Goal: Task Accomplishment & Management: Complete application form

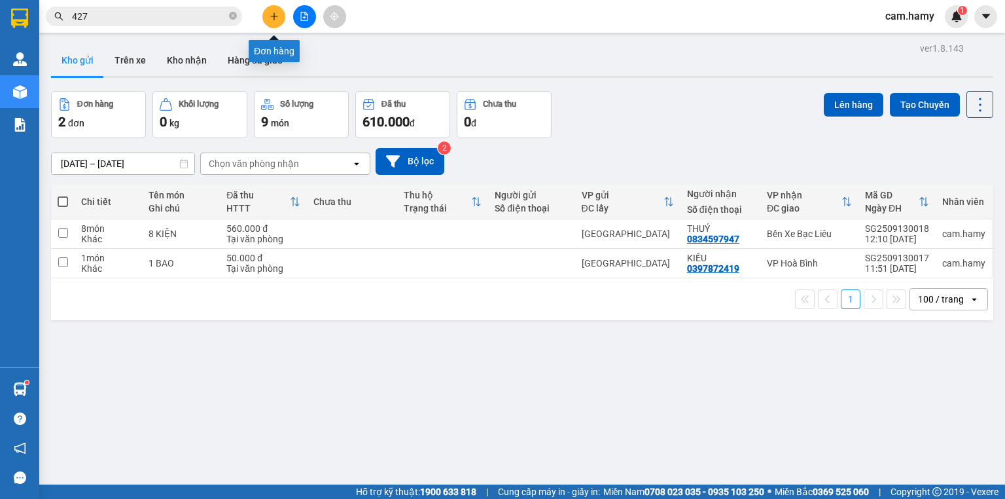
click at [274, 10] on button at bounding box center [273, 16] width 23 height 23
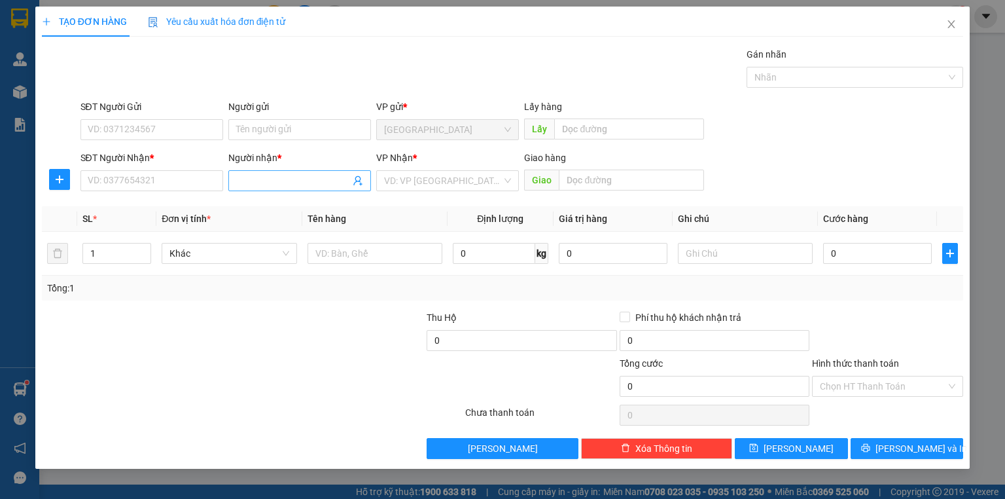
click at [257, 181] on input "Người nhận *" at bounding box center [293, 180] width 114 height 14
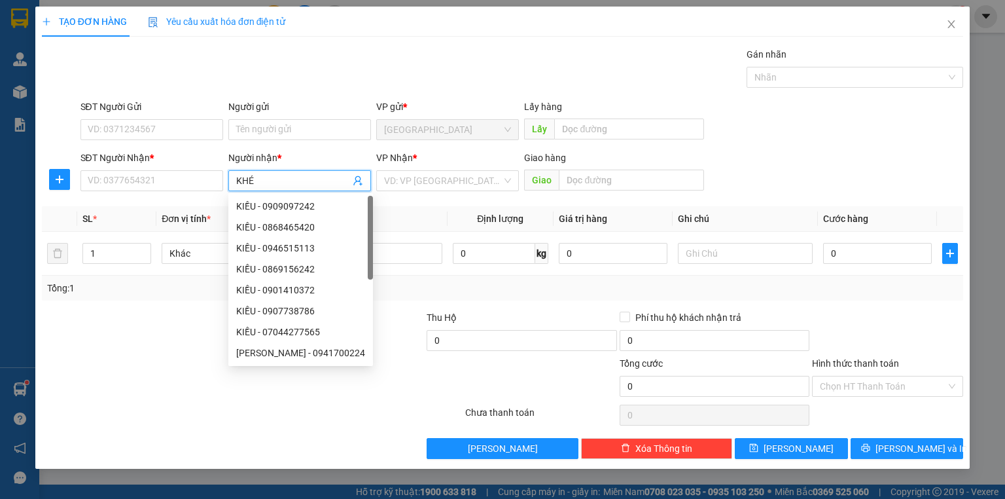
type input "KHÉT"
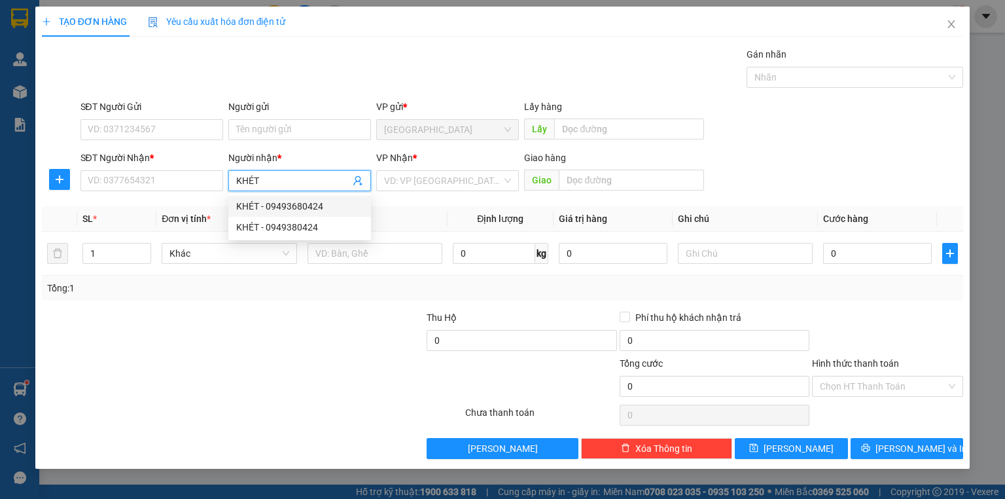
click at [294, 204] on div "KHÉT - 09493680424" at bounding box center [299, 206] width 127 height 14
type input "09493680424"
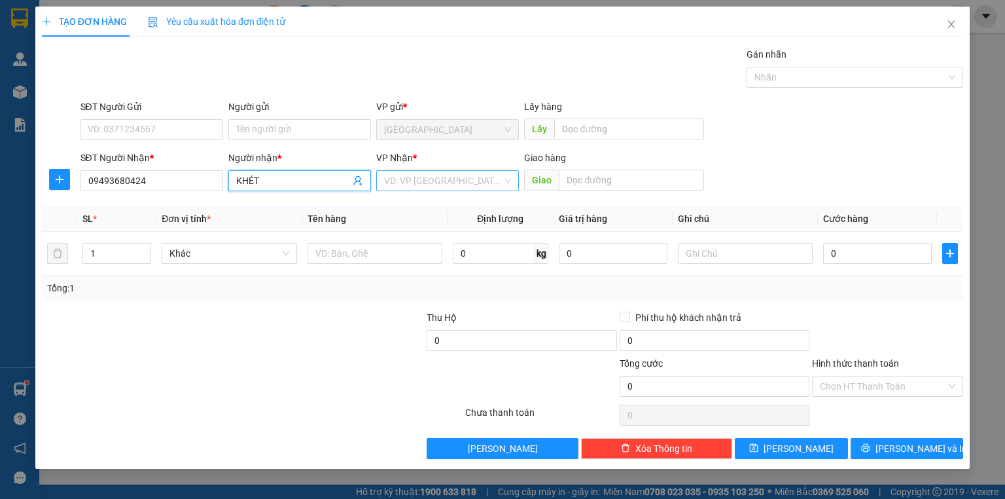
type input "KHÉT"
click at [421, 178] on input "search" at bounding box center [443, 181] width 118 height 20
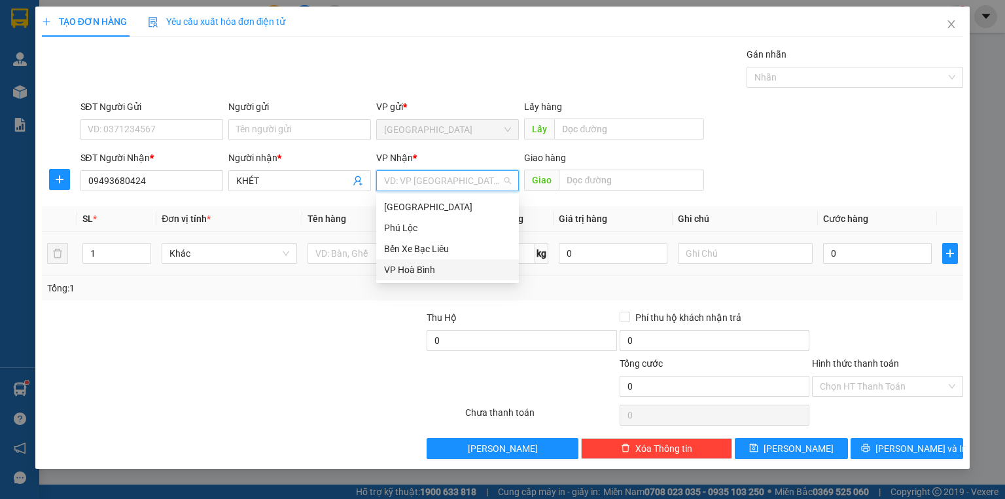
click at [429, 266] on div "VP Hoà Bình" at bounding box center [447, 269] width 127 height 14
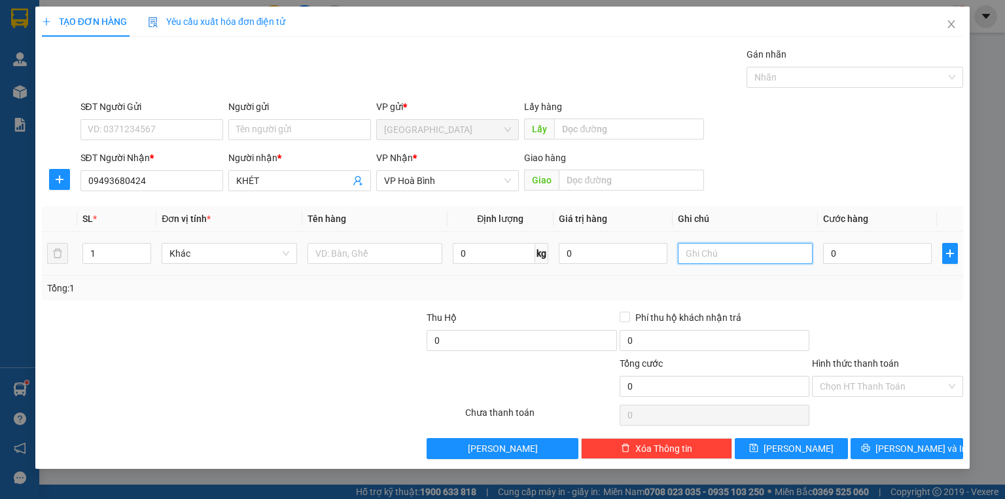
click at [691, 257] on input "text" at bounding box center [745, 253] width 135 height 21
type input "1 KIỆN"
click at [856, 256] on input "0" at bounding box center [877, 253] width 109 height 21
type input "7"
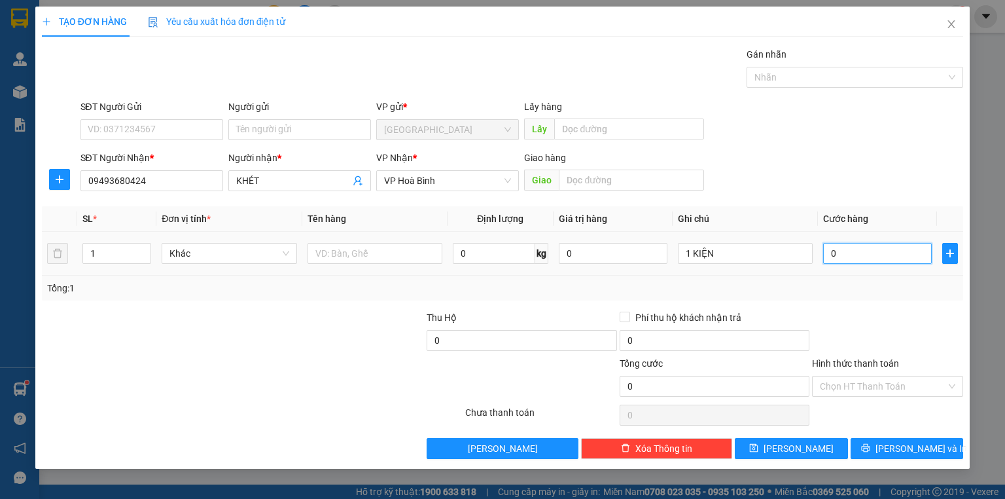
type input "7"
type input "70"
click at [853, 296] on div "Tổng: 1" at bounding box center [502, 287] width 921 height 25
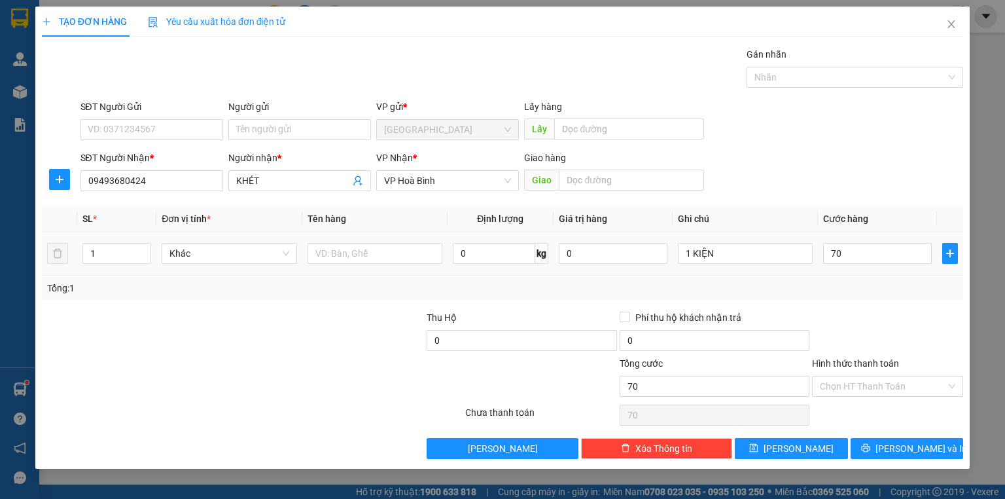
type input "70.000"
click at [915, 450] on span "[PERSON_NAME] và In" at bounding box center [922, 448] width 92 height 14
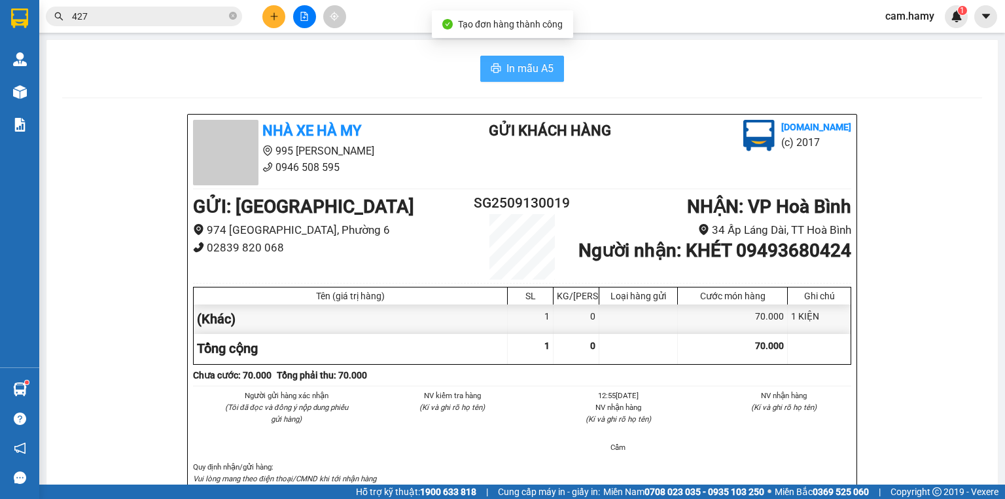
click at [529, 71] on span "In mẫu A5" at bounding box center [529, 68] width 47 height 16
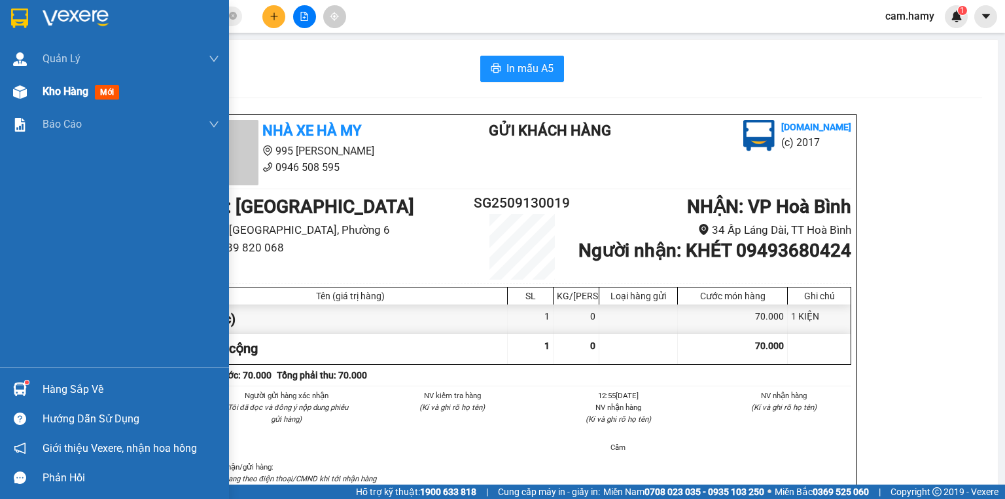
click at [46, 92] on span "Kho hàng" at bounding box center [66, 91] width 46 height 12
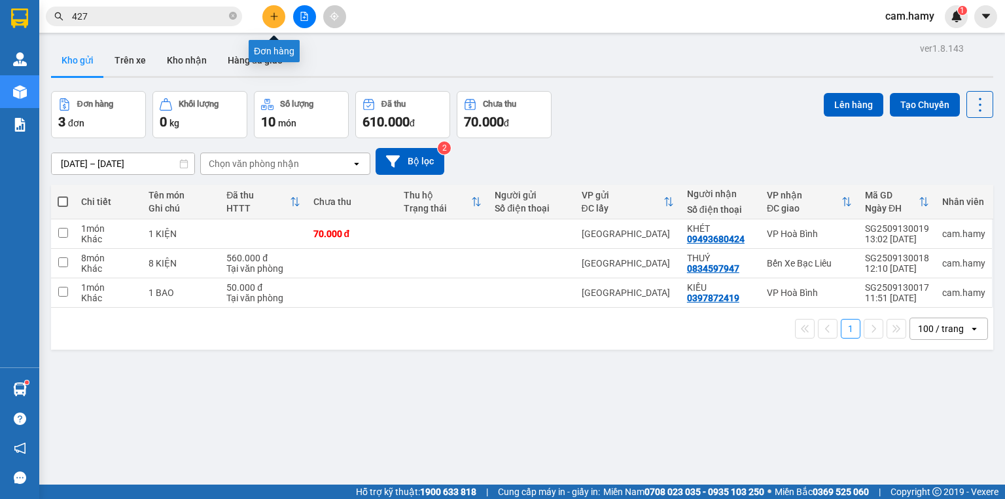
click at [274, 19] on icon "plus" at bounding box center [274, 16] width 9 height 9
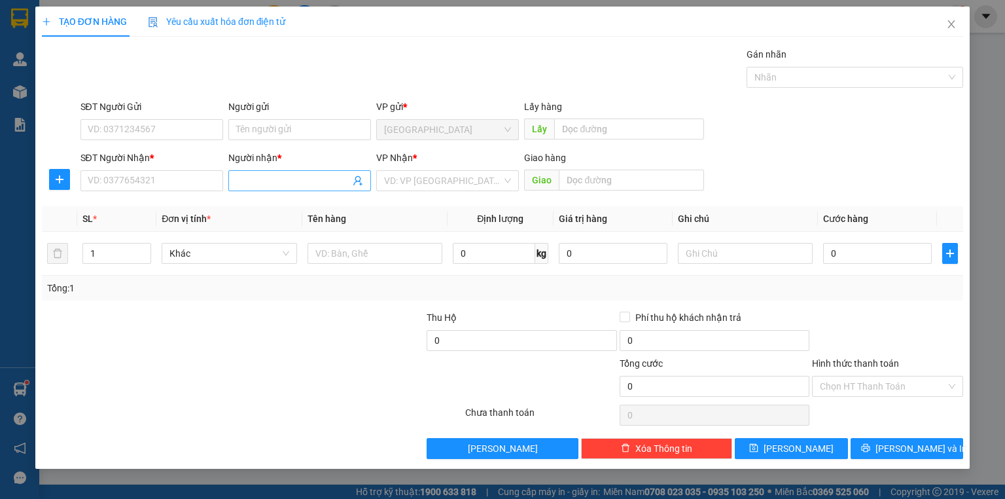
click at [250, 181] on input "Người nhận *" at bounding box center [293, 180] width 114 height 14
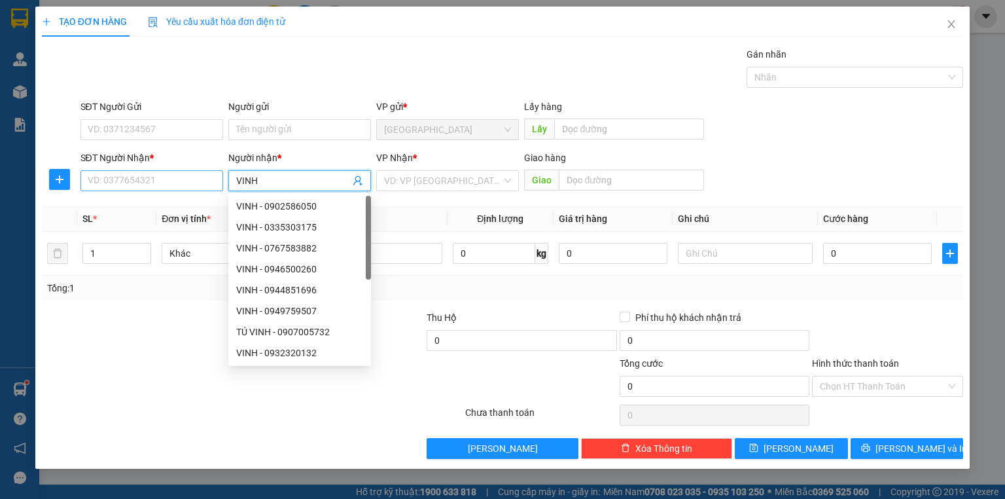
type input "VINH"
click at [189, 179] on input "SĐT Người Nhận *" at bounding box center [151, 180] width 143 height 21
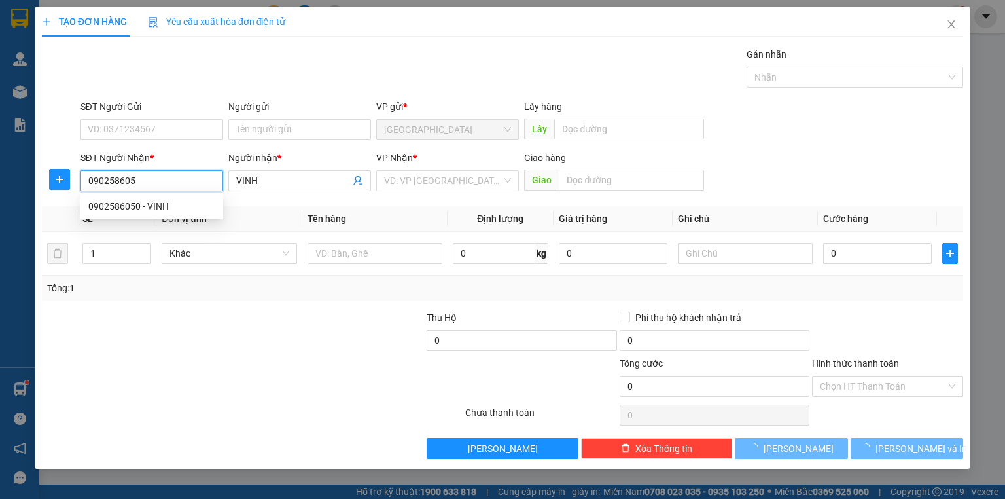
type input "0902586050"
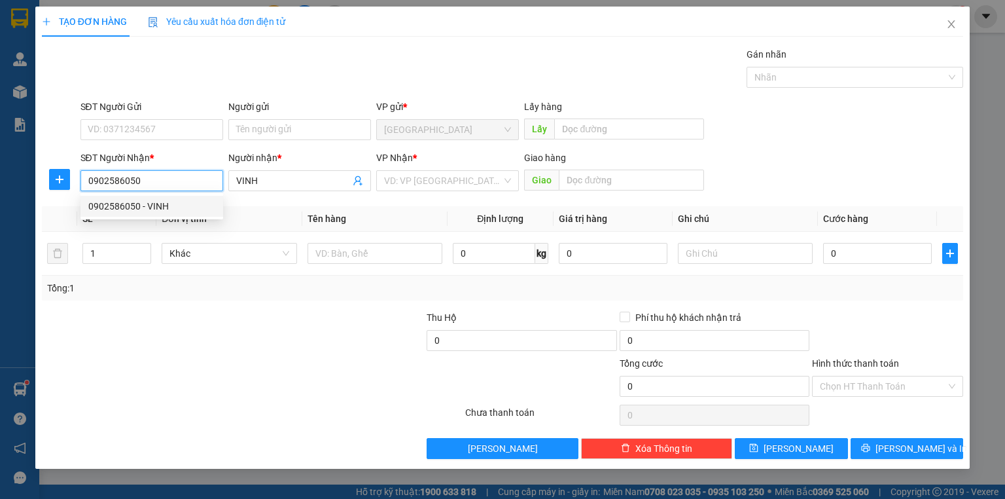
click at [147, 208] on div "0902586050 - VINH" at bounding box center [151, 206] width 127 height 14
type input "VINH"
type input "100.000"
type input "0902586050"
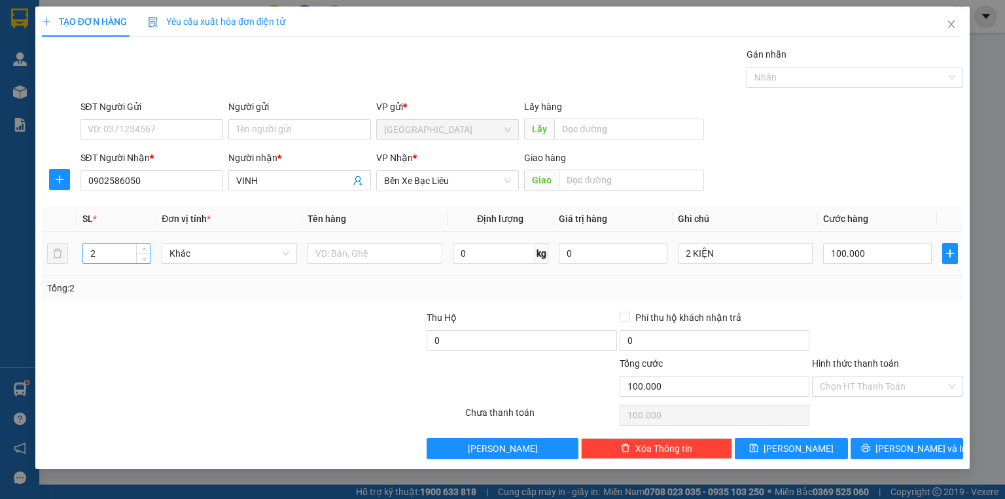
click at [99, 257] on input "2" at bounding box center [116, 253] width 67 height 20
type input "1"
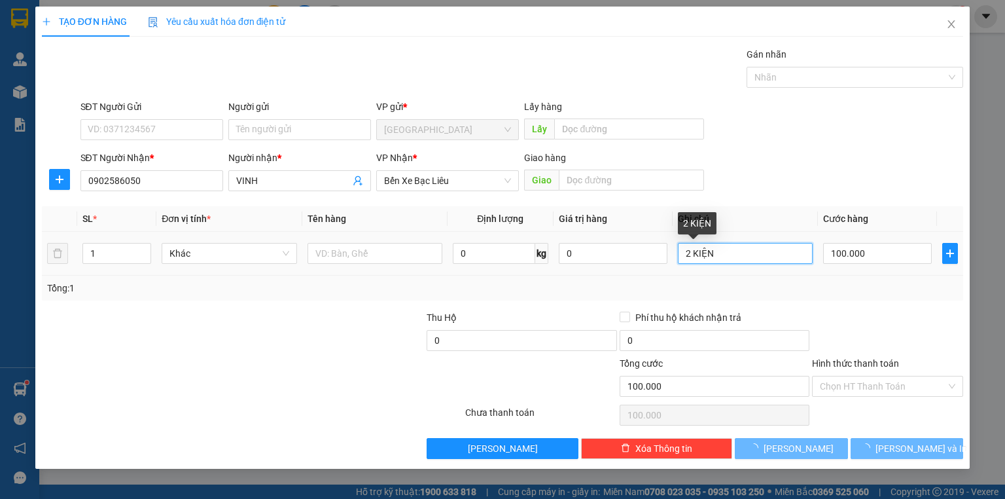
click at [692, 255] on input "2 KIỆN" at bounding box center [745, 253] width 135 height 21
type input "0"
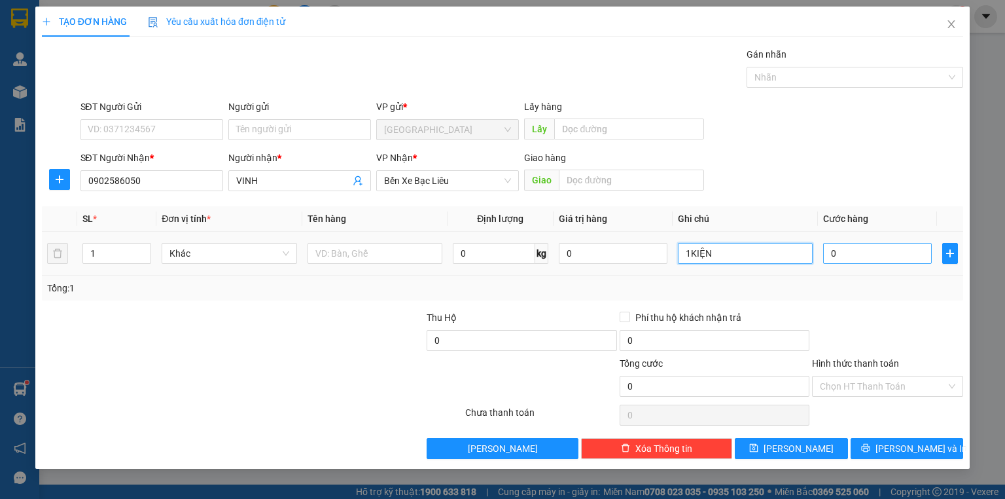
type input "1KIỆN"
click at [875, 262] on input "0" at bounding box center [877, 253] width 109 height 21
type input "5"
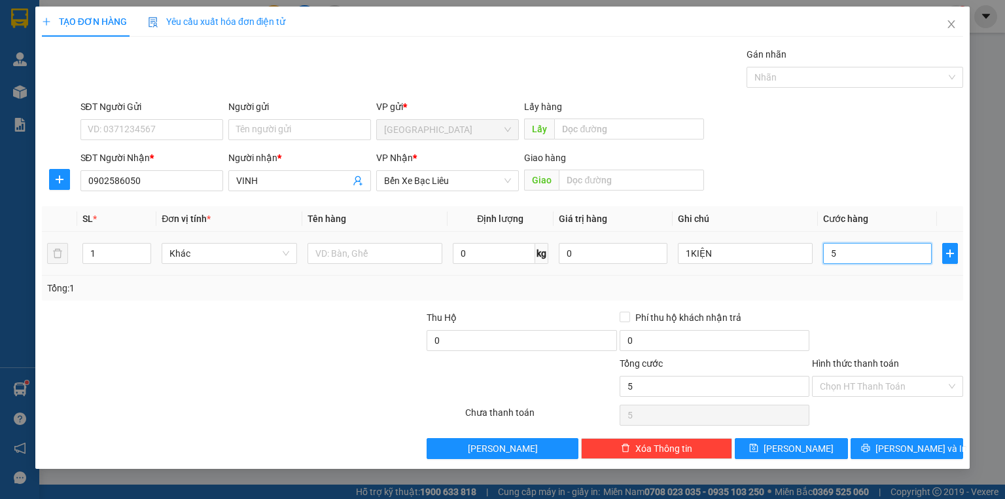
type input "50"
type input "50.000"
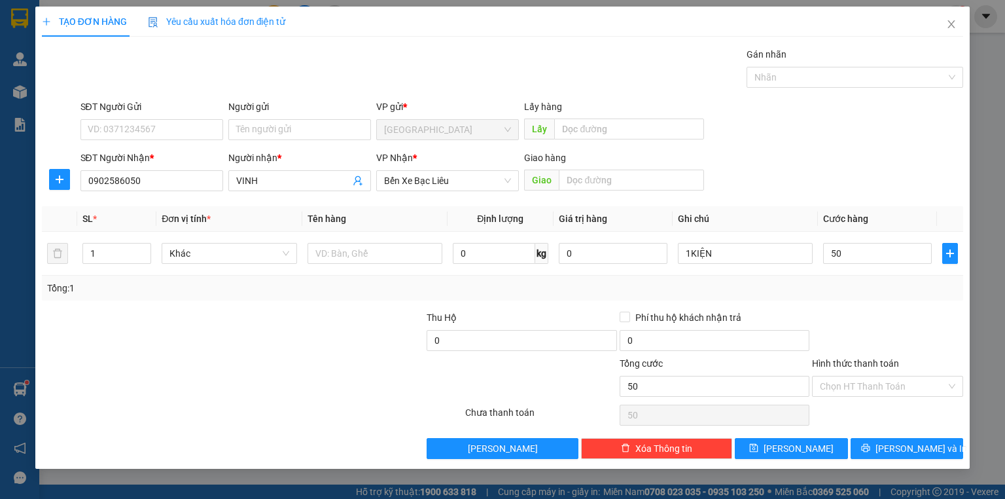
type input "50.000"
click at [878, 295] on div "Tổng: 1" at bounding box center [502, 287] width 921 height 25
click at [867, 363] on label "Hình thức thanh toán" at bounding box center [855, 363] width 87 height 10
click at [867, 376] on input "Hình thức thanh toán" at bounding box center [883, 386] width 126 height 20
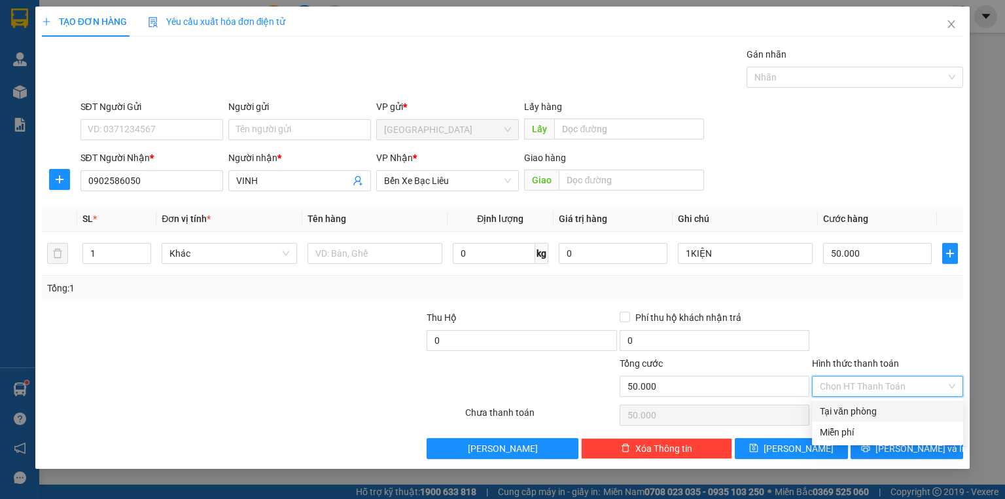
click at [864, 410] on div "Tại văn phòng" at bounding box center [887, 411] width 135 height 14
type input "0"
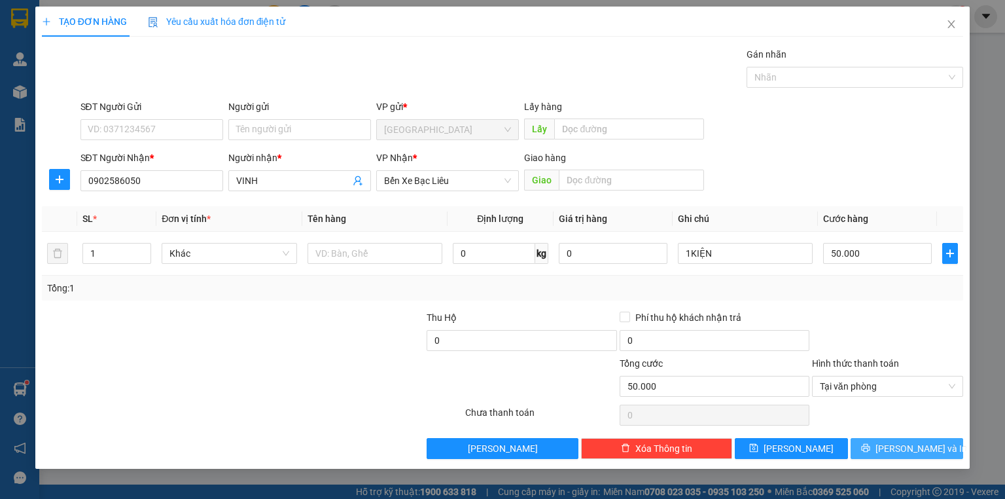
drag, startPoint x: 870, startPoint y: 442, endPoint x: 888, endPoint y: 429, distance: 22.5
click at [874, 440] on button "[PERSON_NAME] và In" at bounding box center [907, 448] width 113 height 21
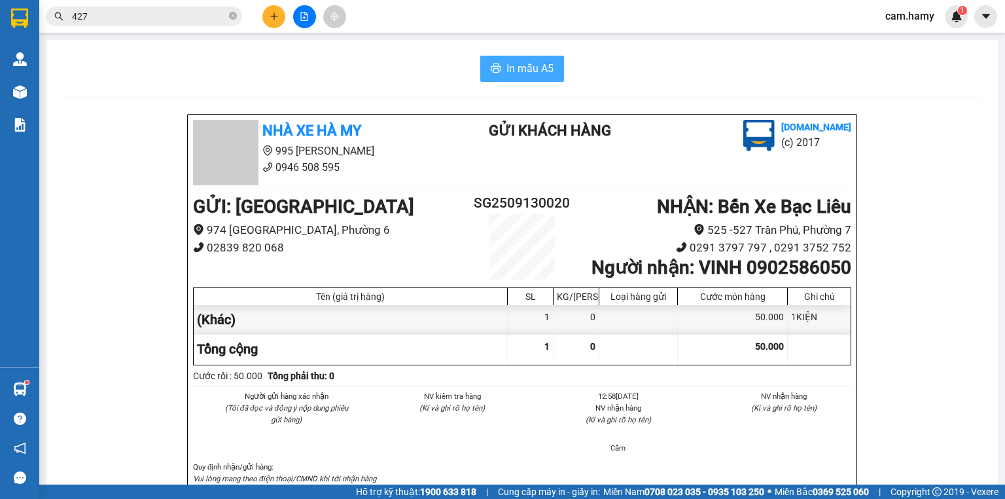
click at [524, 68] on span "In mẫu A5" at bounding box center [529, 68] width 47 height 16
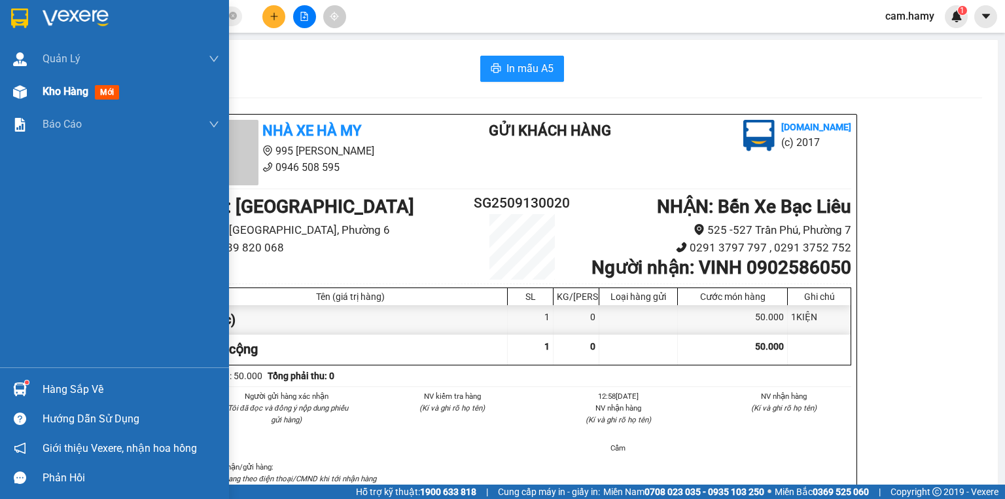
click at [32, 82] on div "Kho hàng mới" at bounding box center [114, 91] width 229 height 33
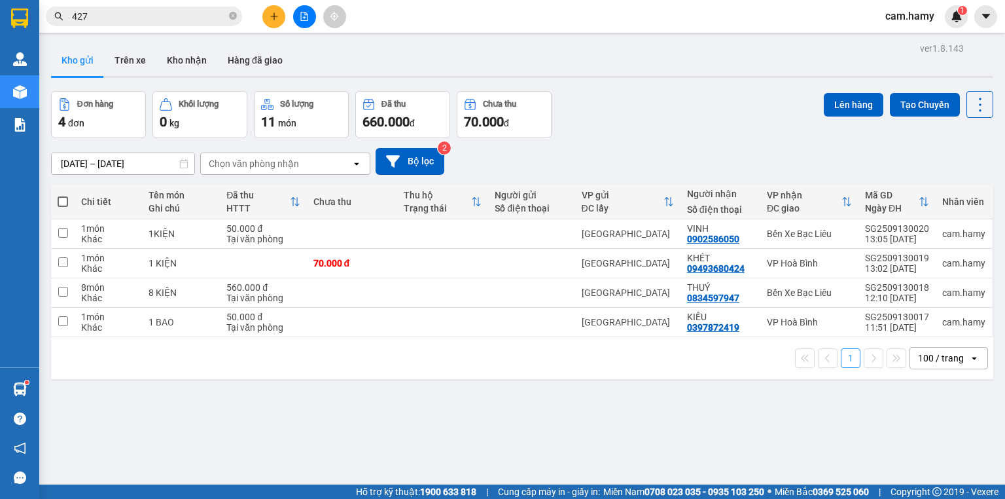
click at [918, 356] on div "100 / trang" at bounding box center [941, 357] width 46 height 13
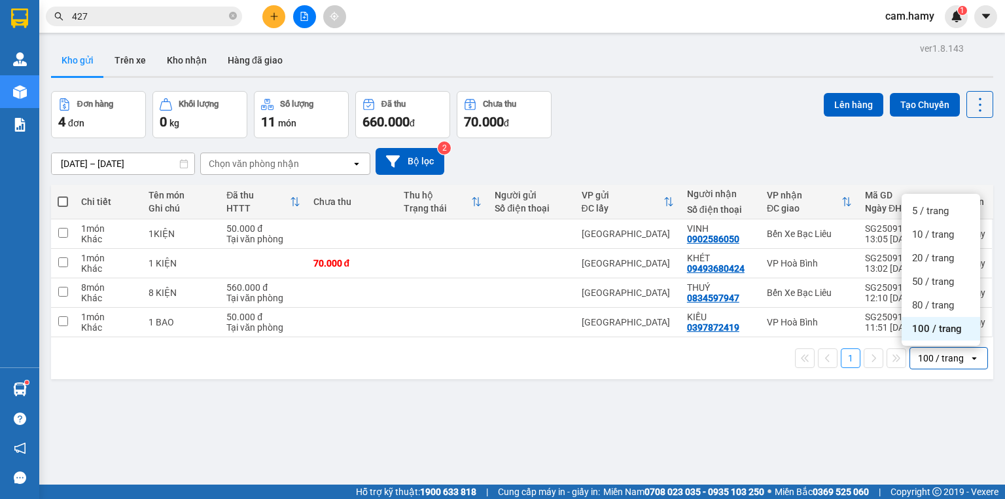
click at [929, 325] on span "100 / trang" at bounding box center [937, 328] width 50 height 13
